Goal: Find specific page/section: Find specific page/section

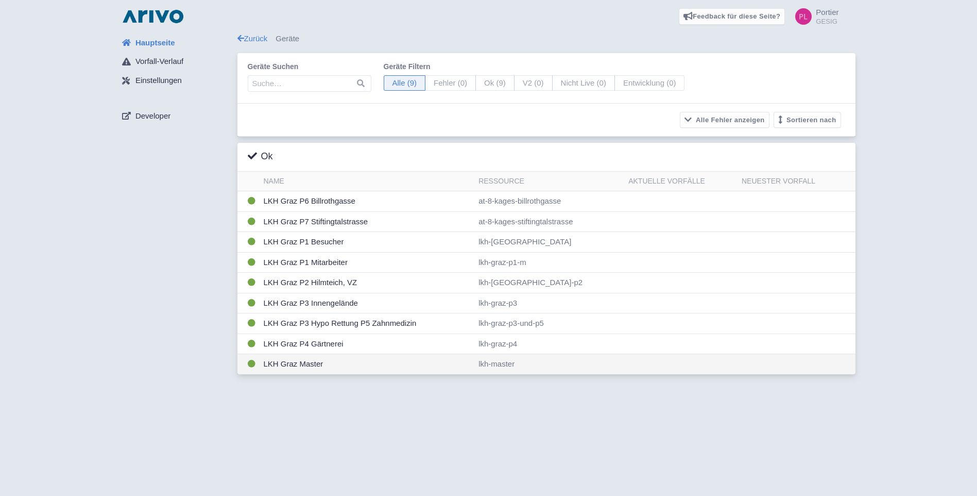
click at [324, 363] on td "LKH Graz Master" at bounding box center [367, 364] width 215 height 20
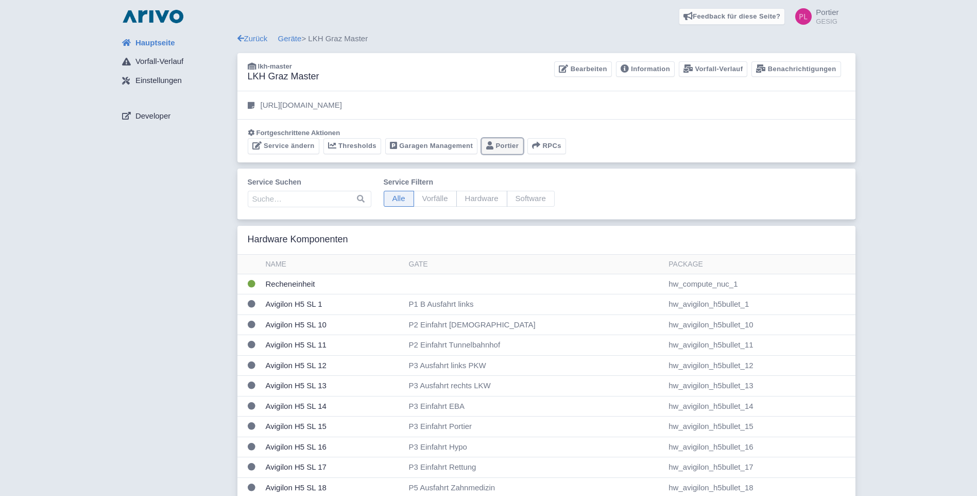
click at [513, 141] on link "Portier" at bounding box center [503, 146] width 42 height 16
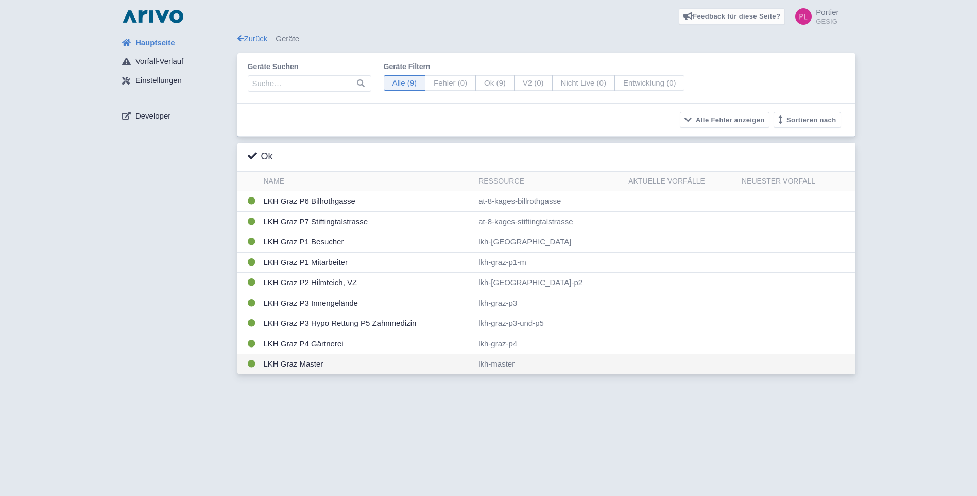
click at [308, 364] on td "LKH Graz Master" at bounding box center [367, 364] width 215 height 20
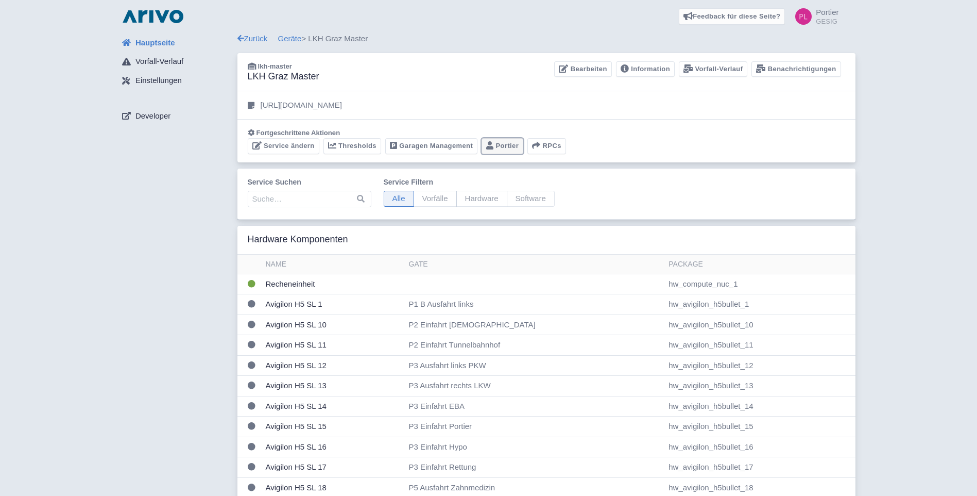
click at [503, 147] on link "Portier" at bounding box center [503, 146] width 42 height 16
